Goal: Information Seeking & Learning: Learn about a topic

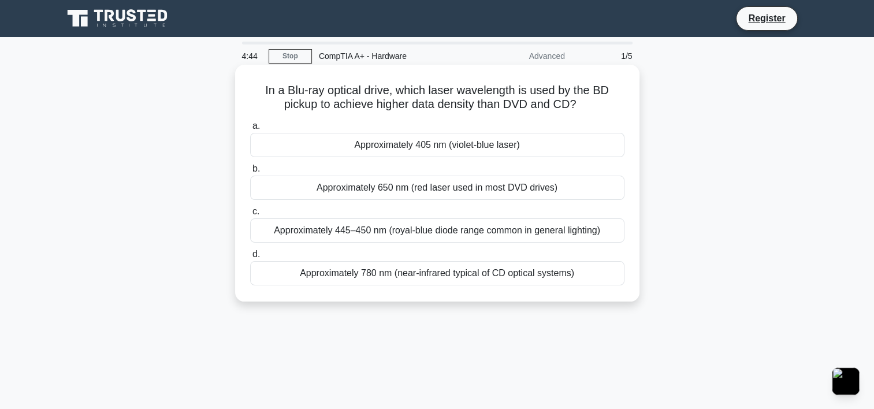
click at [361, 275] on div "Approximately 780 nm (near-infrared typical of CD optical systems)" at bounding box center [437, 273] width 374 height 24
click at [250, 258] on input "d. Approximately 780 nm (near-infrared typical of CD optical systems)" at bounding box center [250, 255] width 0 height 8
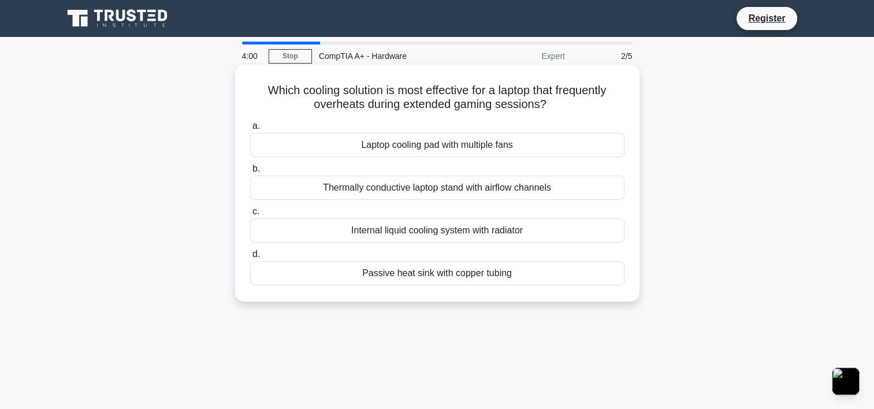
click at [377, 146] on div "Laptop cooling pad with multiple fans" at bounding box center [437, 145] width 374 height 24
click at [250, 130] on input "a. Laptop cooling pad with multiple fans" at bounding box center [250, 127] width 0 height 8
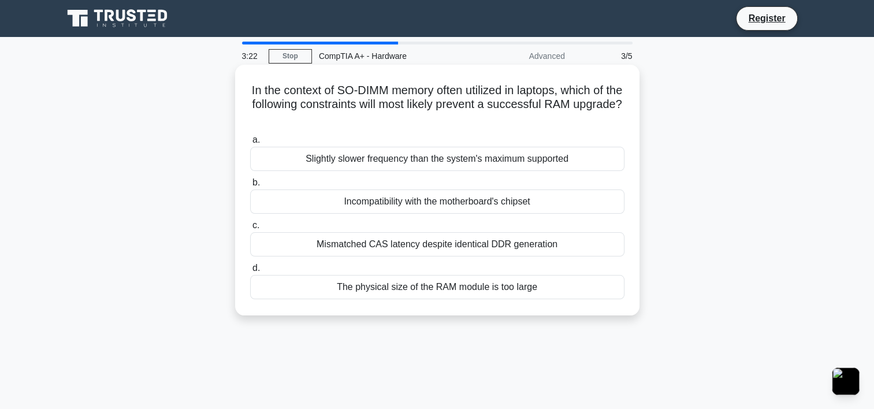
click at [451, 162] on div "Slightly slower frequency than the system's maximum supported" at bounding box center [437, 159] width 374 height 24
click at [250, 144] on input "a. Slightly slower frequency than the system's maximum supported" at bounding box center [250, 140] width 0 height 8
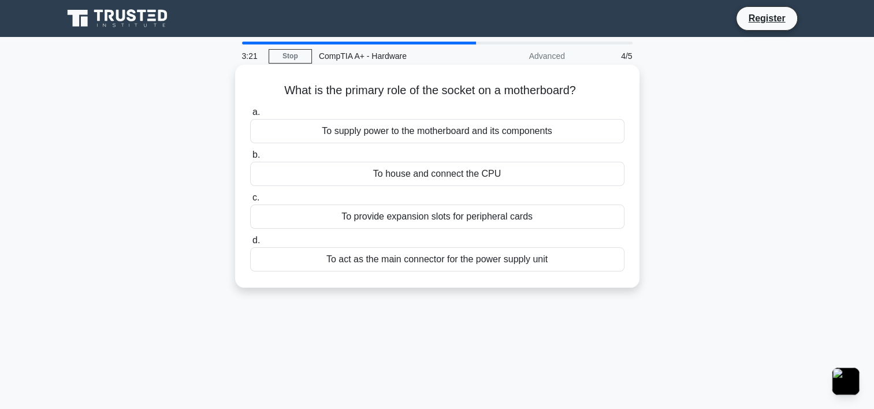
click at [442, 179] on div "To house and connect the CPU" at bounding box center [437, 174] width 374 height 24
click at [250, 159] on input "b. To house and connect the CPU" at bounding box center [250, 155] width 0 height 8
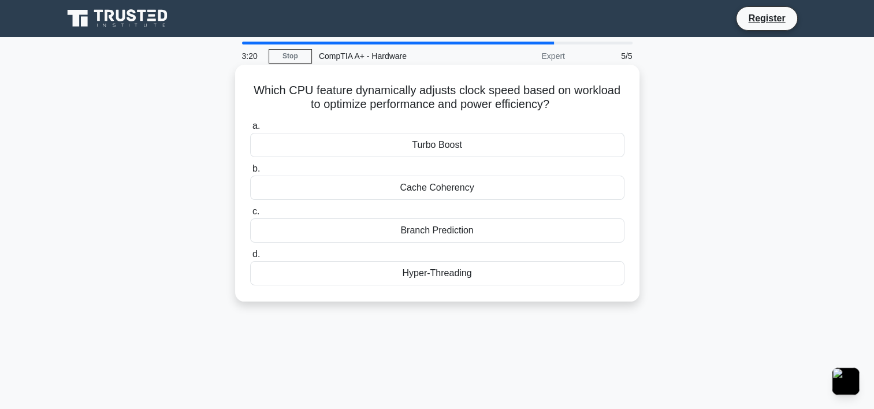
click at [437, 192] on div "Cache Coherency" at bounding box center [437, 188] width 374 height 24
click at [250, 173] on input "b. Cache Coherency" at bounding box center [250, 169] width 0 height 8
